Goal: Task Accomplishment & Management: Complete application form

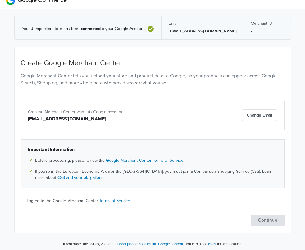
scroll to position [10, 0]
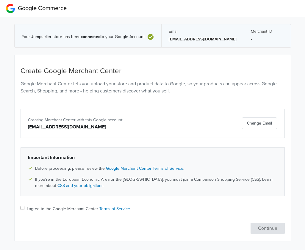
click at [21, 208] on input "I agree to the Google Merchant Center Terms of Service" at bounding box center [23, 208] width 4 height 4
checkbox input "true"
click at [252, 125] on button "Change Email" at bounding box center [259, 124] width 35 height 12
click at [21, 208] on input "I agree to the Google Merchant Center Terms of Service" at bounding box center [23, 208] width 4 height 4
checkbox input "true"
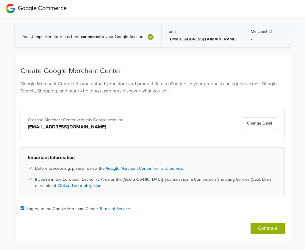
click at [265, 228] on button "Continue" at bounding box center [267, 228] width 34 height 11
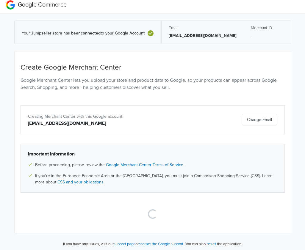
scroll to position [6, 0]
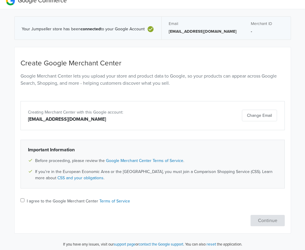
scroll to position [10, 0]
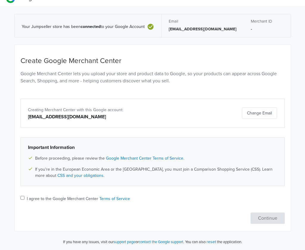
click at [260, 115] on button "Change Email" at bounding box center [259, 113] width 35 height 12
